Goal: Obtain resource: Obtain resource

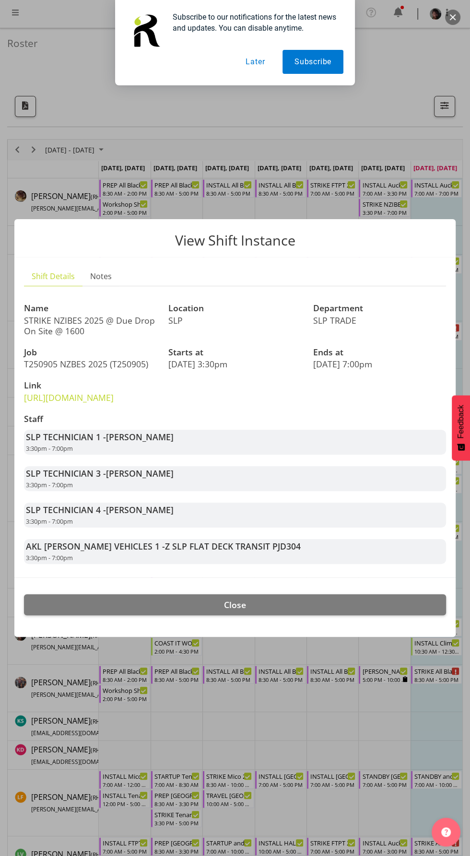
click at [317, 737] on div at bounding box center [235, 428] width 470 height 856
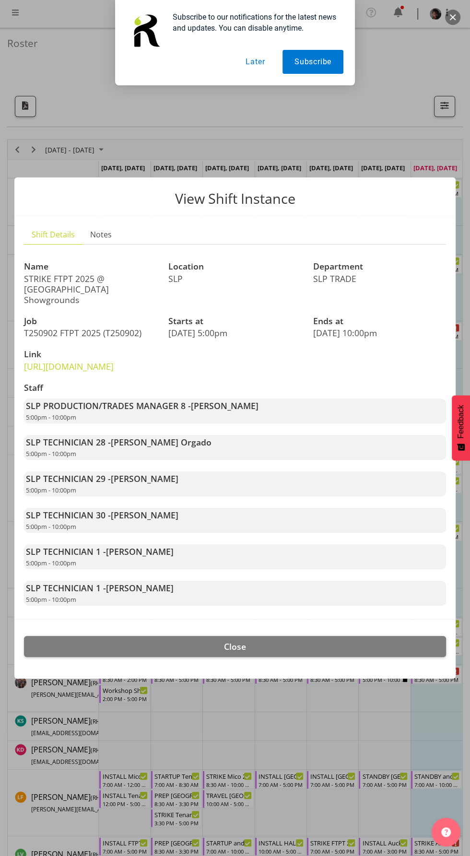
click at [285, 750] on div at bounding box center [235, 428] width 470 height 856
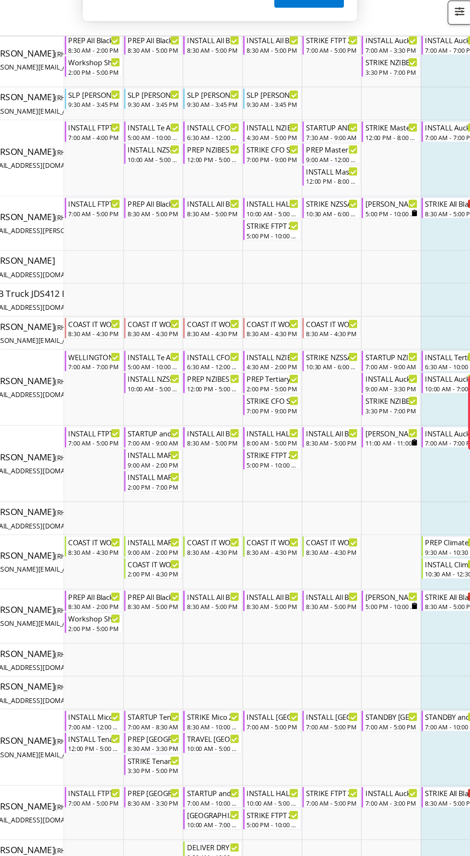
scroll to position [82, 0]
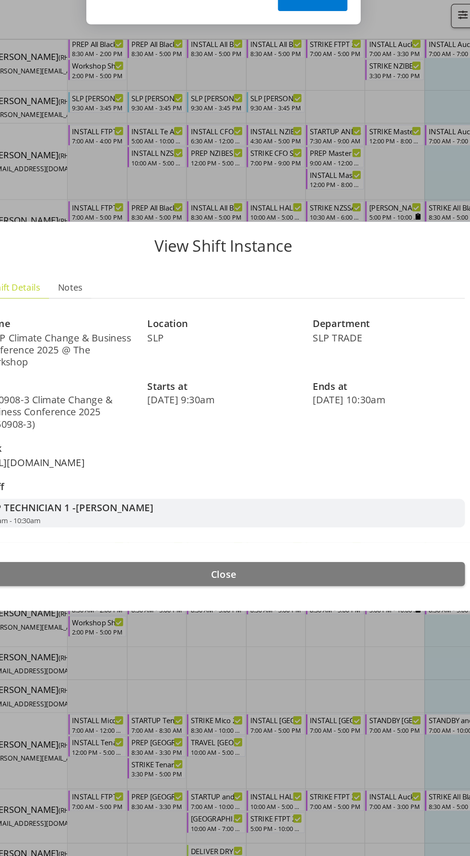
click at [100, 462] on link "[URL][DOMAIN_NAME]" at bounding box center [69, 468] width 90 height 12
